Goal: Obtain resource: Obtain resource

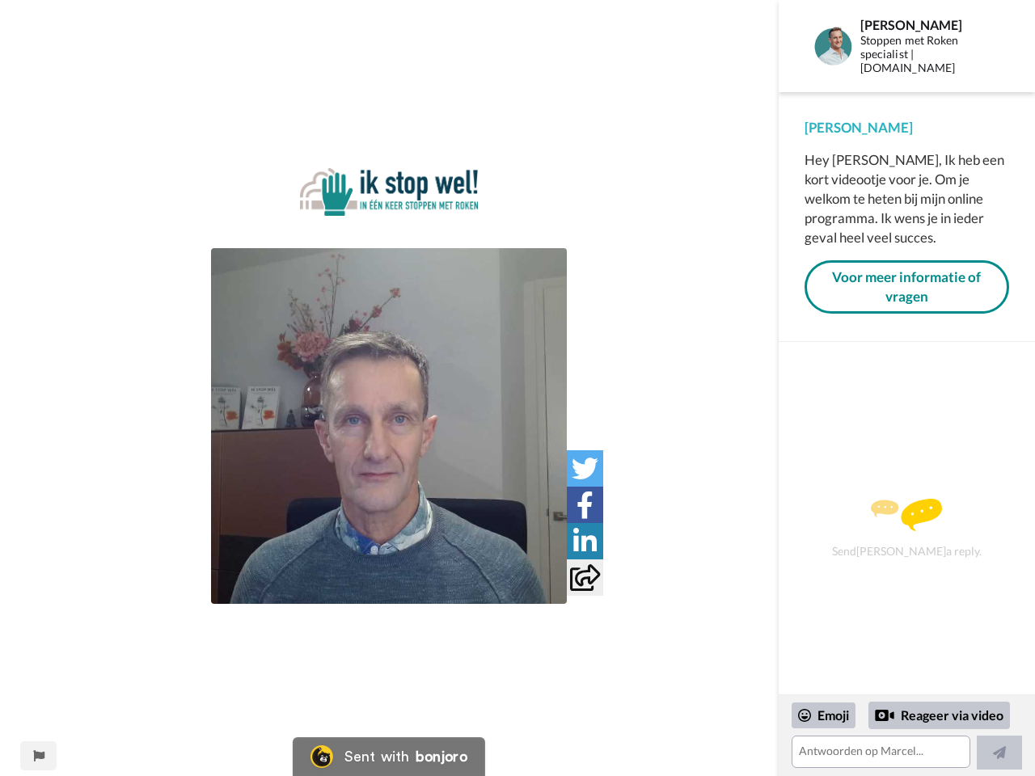
click at [389, 426] on img at bounding box center [389, 426] width 356 height 356
click at [585, 468] on icon at bounding box center [585, 468] width 27 height 27
click at [585, 505] on icon at bounding box center [585, 505] width 17 height 27
click at [585, 541] on icon at bounding box center [584, 541] width 23 height 27
click at [585, 577] on icon at bounding box center [585, 577] width 30 height 27
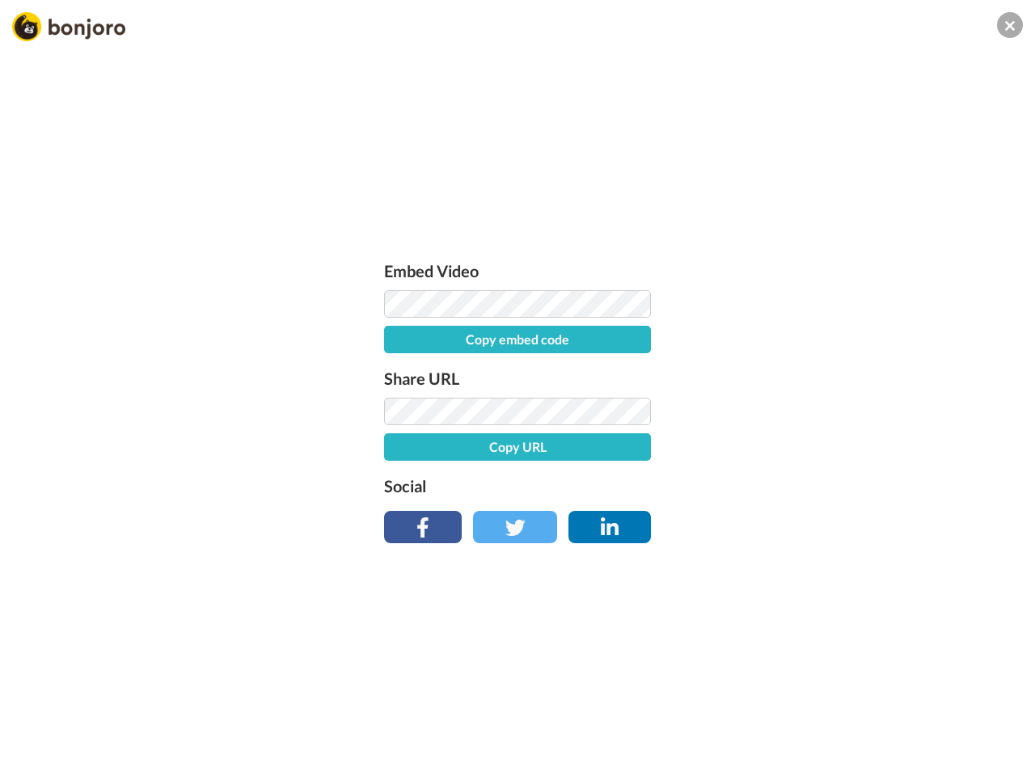
click at [38, 756] on div "Embed Video Copy embed code Share URL Copy URL Social" at bounding box center [517, 475] width 1035 height 776
click at [906, 736] on div "Embed Video Copy embed code Share URL Copy URL Social" at bounding box center [517, 475] width 1035 height 776
click at [824, 716] on div "Embed Video Copy embed code Share URL Copy URL Social" at bounding box center [517, 475] width 1035 height 776
click at [940, 716] on div "Embed Video Copy embed code Share URL Copy URL Social" at bounding box center [517, 475] width 1035 height 776
click at [999, 753] on div "Embed Video Copy embed code Share URL Copy URL Social" at bounding box center [517, 475] width 1035 height 776
